Goal: Information Seeking & Learning: Learn about a topic

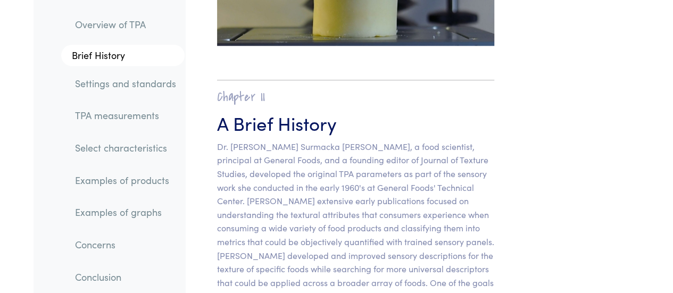
scroll to position [691, 0]
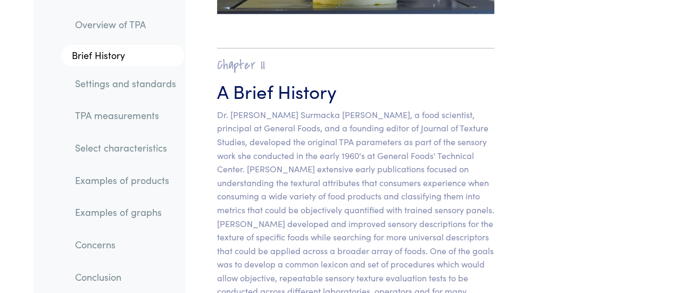
click at [128, 116] on link "TPA measurements" at bounding box center [125, 116] width 118 height 24
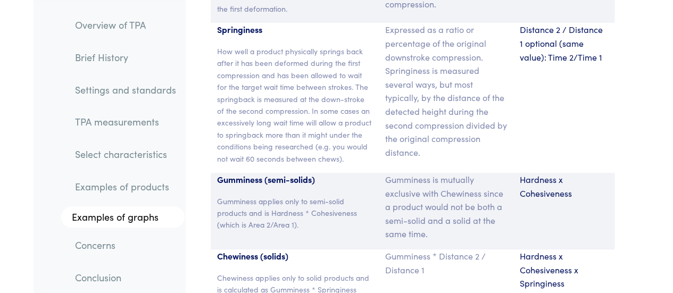
scroll to position [8263, 0]
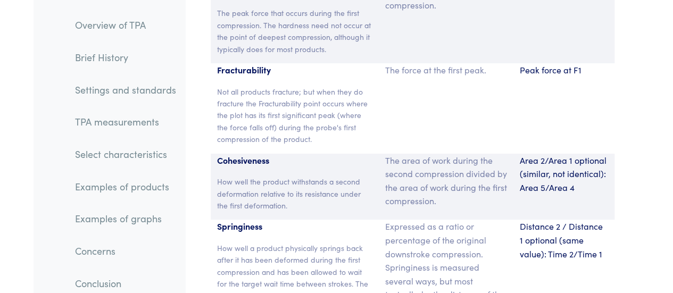
scroll to position [8050, 0]
